Goal: Navigation & Orientation: Find specific page/section

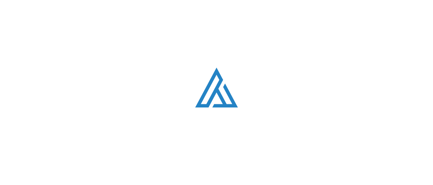
scroll to position [1284, 0]
click at [46, 102] on div "Loading. . ." at bounding box center [216, 92] width 433 height 185
click at [285, 93] on div "Loading. . ." at bounding box center [216, 92] width 433 height 185
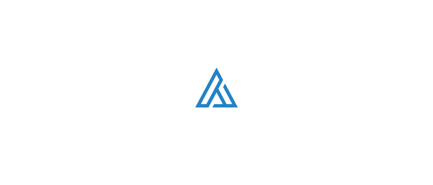
click at [176, 93] on div "Loading. . ." at bounding box center [216, 92] width 433 height 185
click at [188, 13] on link "ABOUT" at bounding box center [186, 7] width 19 height 18
click at [190, 93] on div "Loading. . ." at bounding box center [216, 92] width 433 height 185
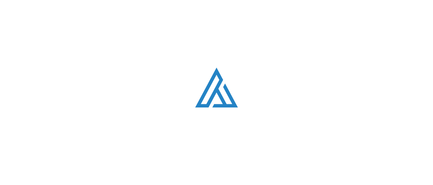
click at [227, 141] on div "Loading. . ." at bounding box center [216, 92] width 433 height 185
